Goal: Task Accomplishment & Management: Manage account settings

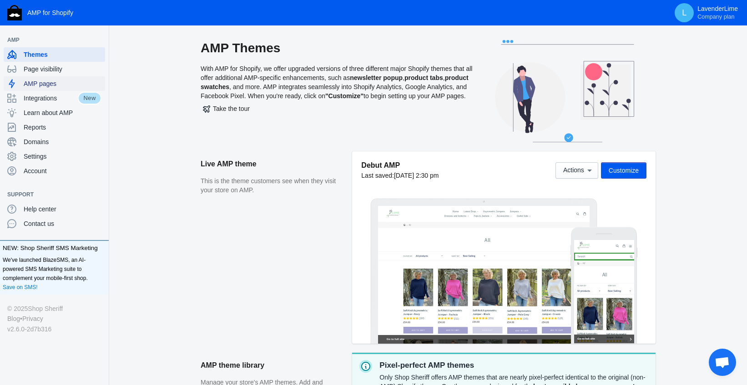
click at [42, 84] on span "AMP pages" at bounding box center [63, 83] width 78 height 9
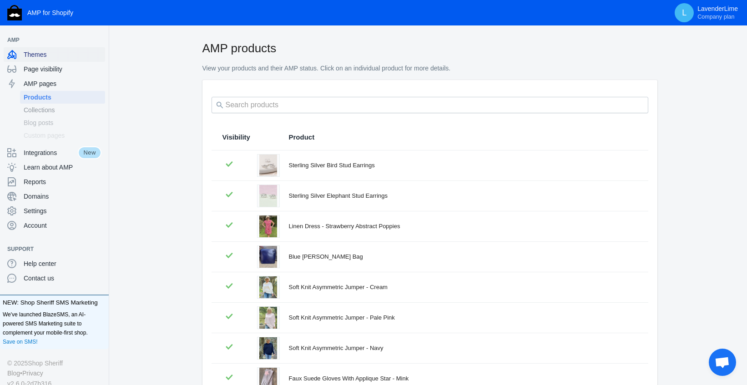
click at [39, 52] on span "Themes" at bounding box center [63, 54] width 78 height 9
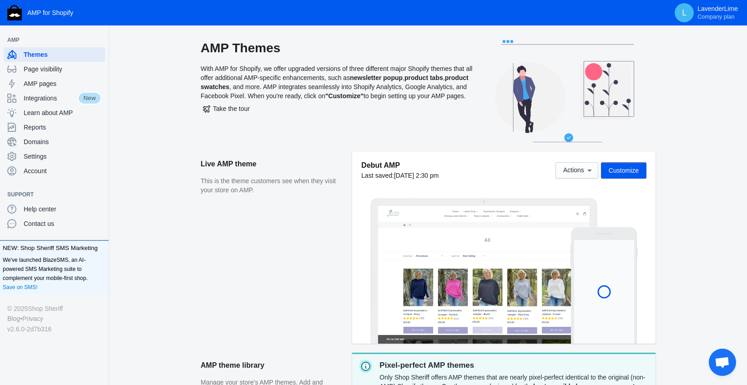
click at [619, 169] on span "Customize" at bounding box center [623, 170] width 30 height 7
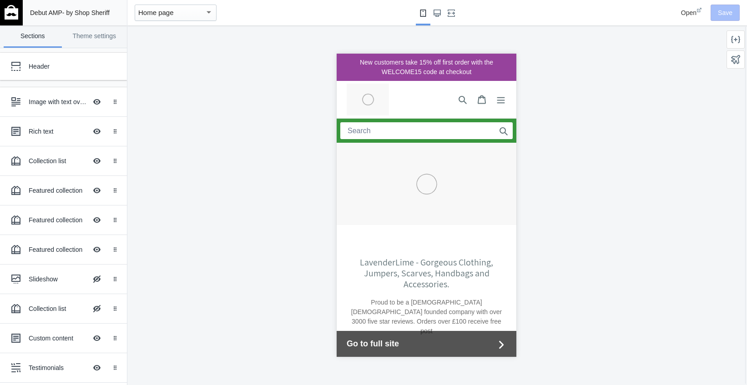
scroll to position [0, 160]
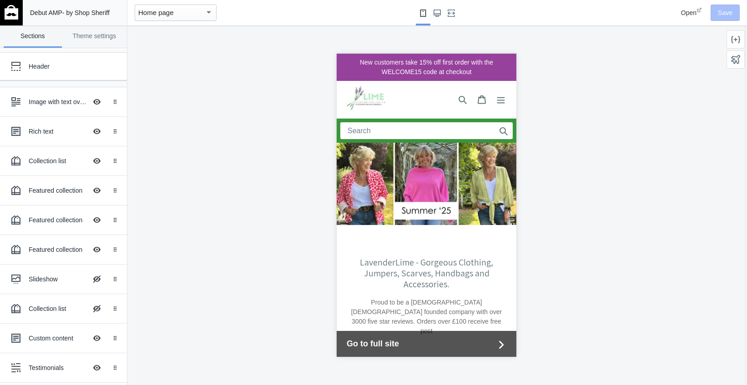
click at [382, 182] on div at bounding box center [426, 184] width 180 height 82
click at [95, 102] on button "Hide Image with text overlay" at bounding box center [97, 102] width 20 height 20
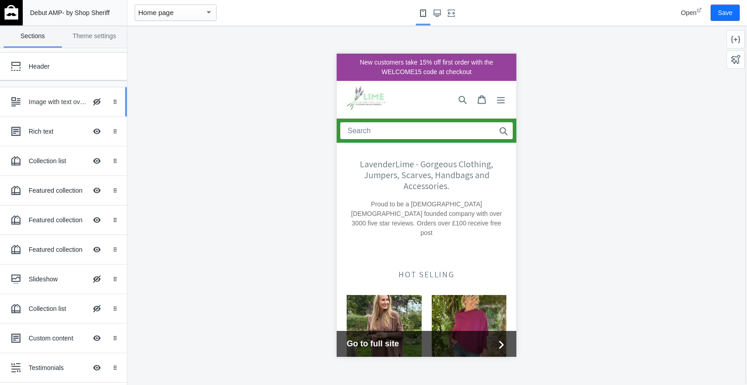
click at [95, 102] on button "Hide Image with text overlay" at bounding box center [97, 102] width 20 height 20
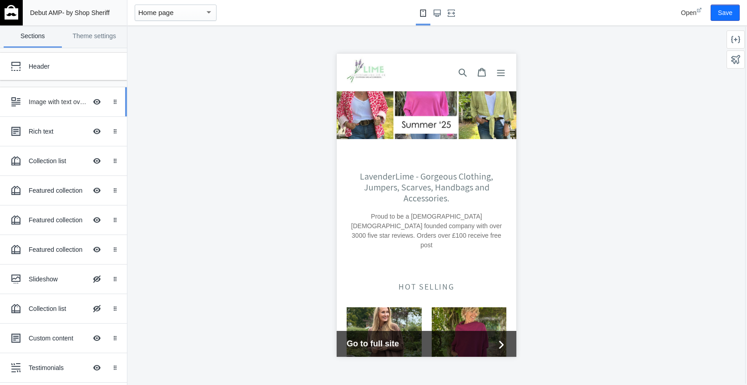
scroll to position [89, 0]
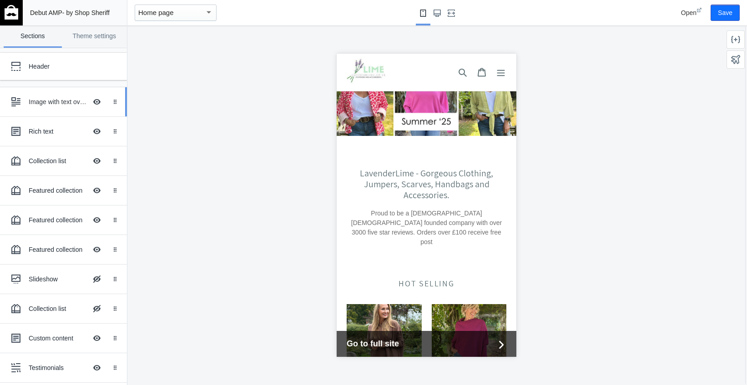
click at [65, 101] on div "Image with text overlay" at bounding box center [58, 101] width 58 height 9
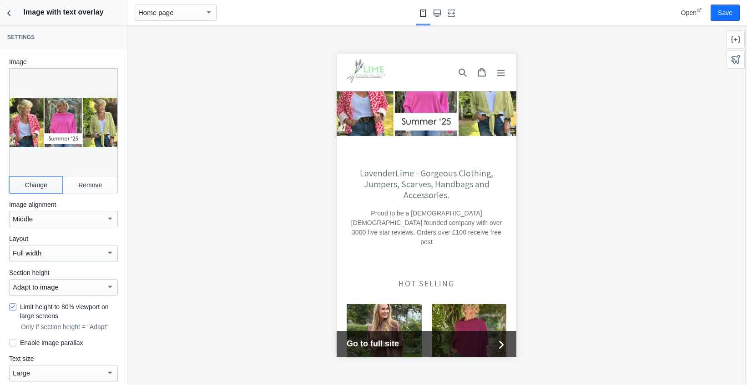
click at [43, 181] on button "Change" at bounding box center [36, 185] width 54 height 16
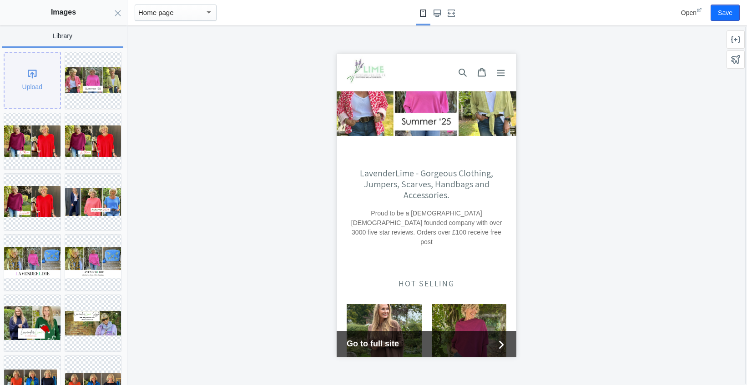
click at [28, 76] on div "Upload" at bounding box center [32, 80] width 55 height 55
click at [34, 77] on div "Upload" at bounding box center [32, 80] width 55 height 55
click at [33, 75] on div "Upload" at bounding box center [32, 80] width 55 height 55
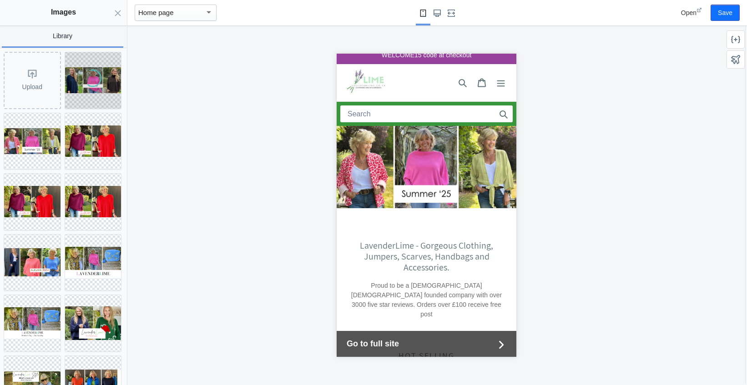
scroll to position [25, 0]
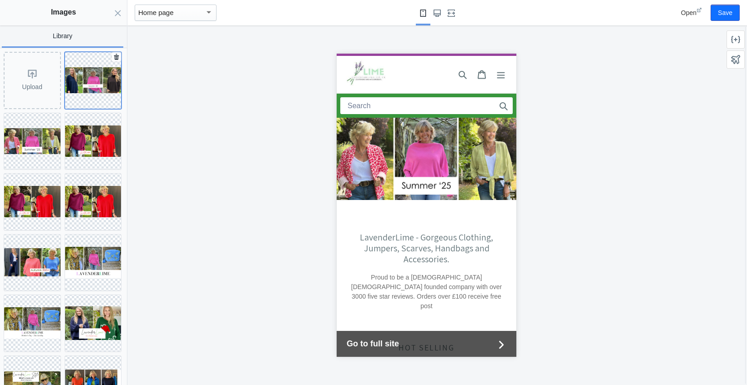
click at [96, 82] on img at bounding box center [93, 80] width 56 height 26
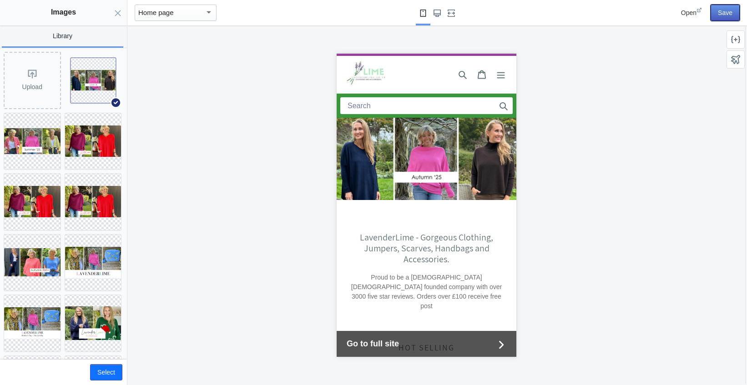
click at [723, 8] on button "Save" at bounding box center [724, 13] width 29 height 16
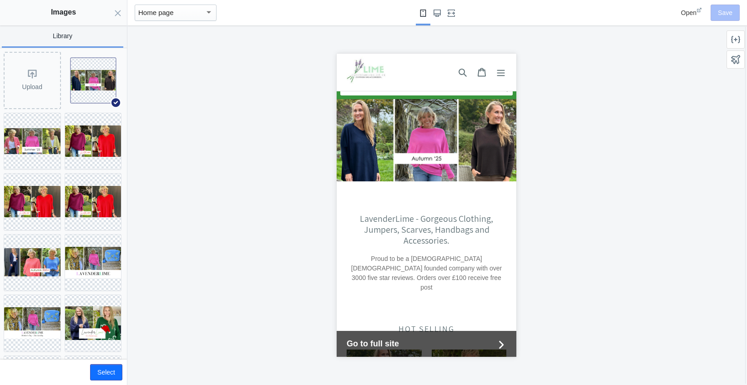
scroll to position [0, 0]
